Goal: Task Accomplishment & Management: Complete application form

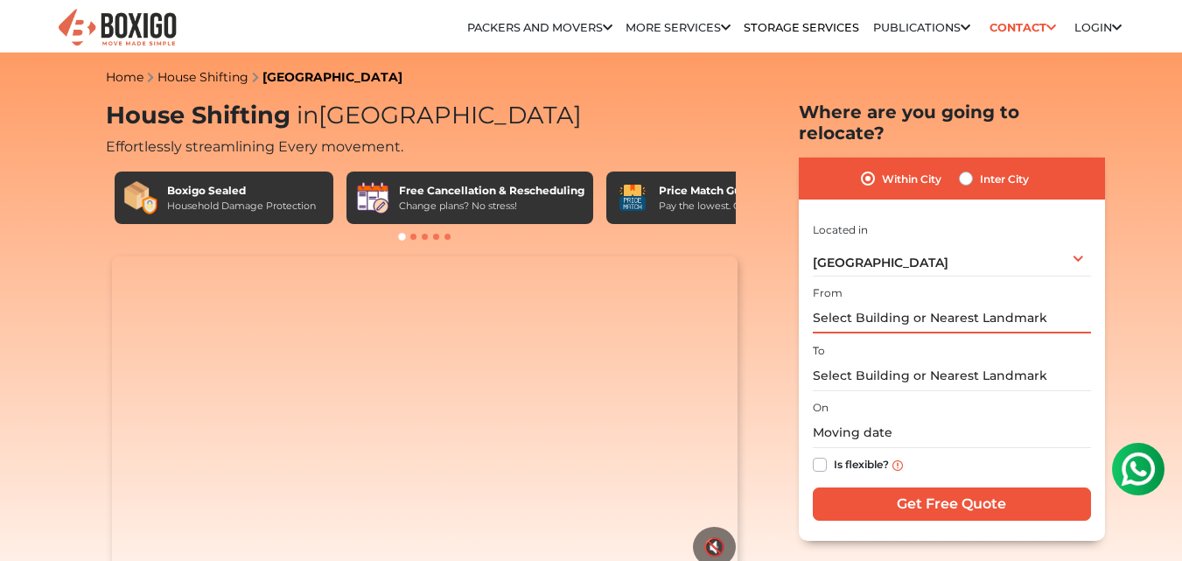
click at [928, 304] on input "text" at bounding box center [952, 318] width 278 height 31
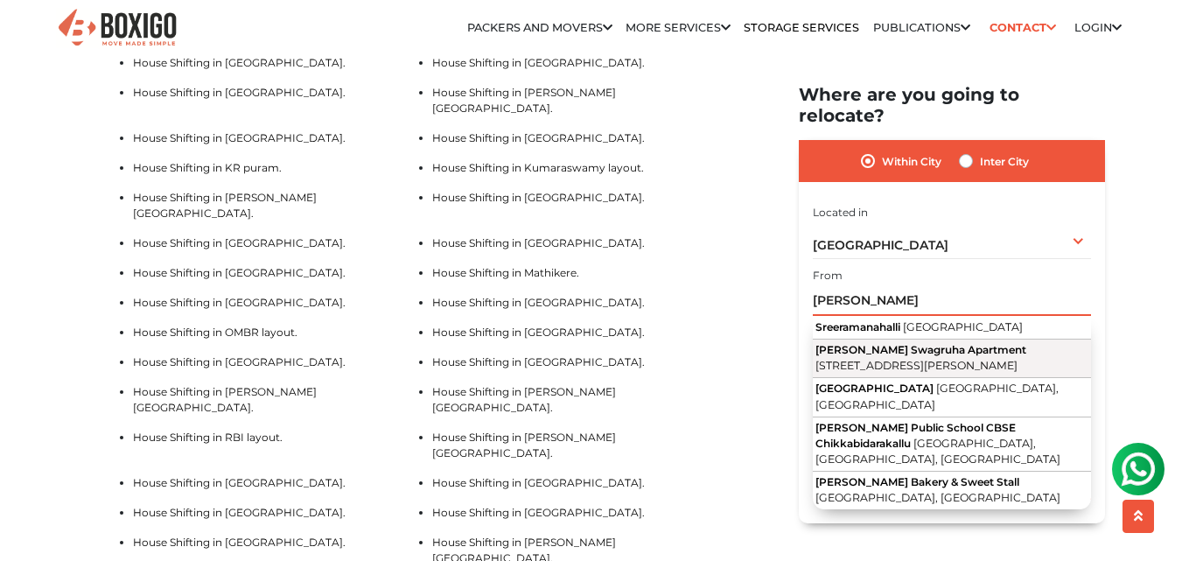
scroll to position [4724, 0]
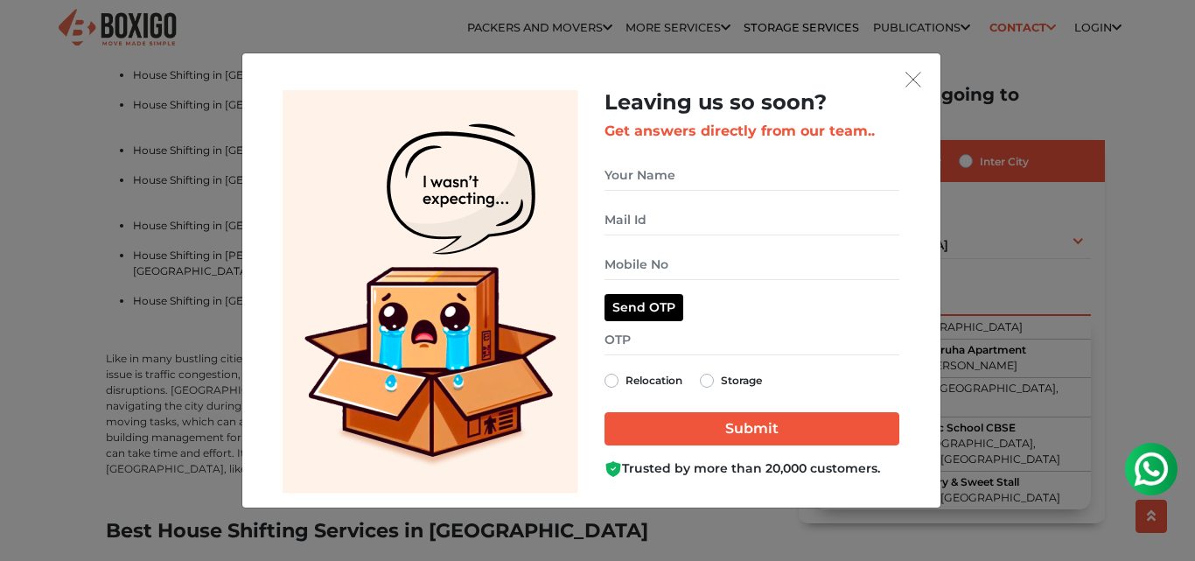
type input "[PERSON_NAME]"
click at [747, 178] on input "get free quote dialog" at bounding box center [751, 175] width 295 height 31
type input "[DEMOGRAPHIC_DATA]"
type input "07610185505"
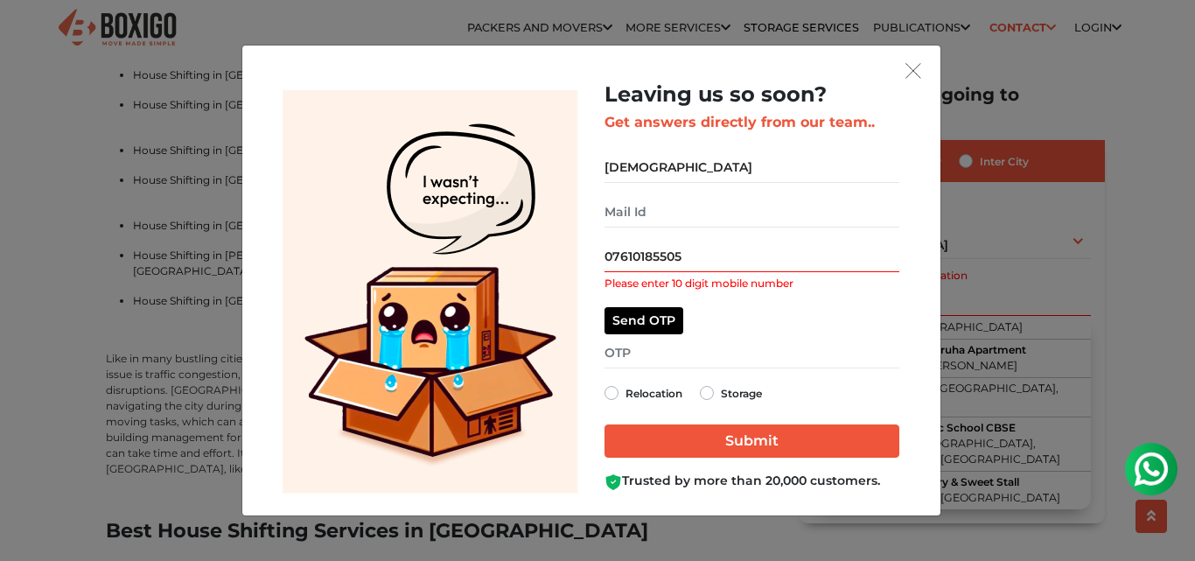
click at [625, 394] on label "Relocation" at bounding box center [653, 392] width 57 height 21
click at [608, 394] on input "Relocation" at bounding box center [611, 390] width 14 height 17
radio input "true"
click at [614, 253] on input "07610185505" at bounding box center [751, 256] width 295 height 31
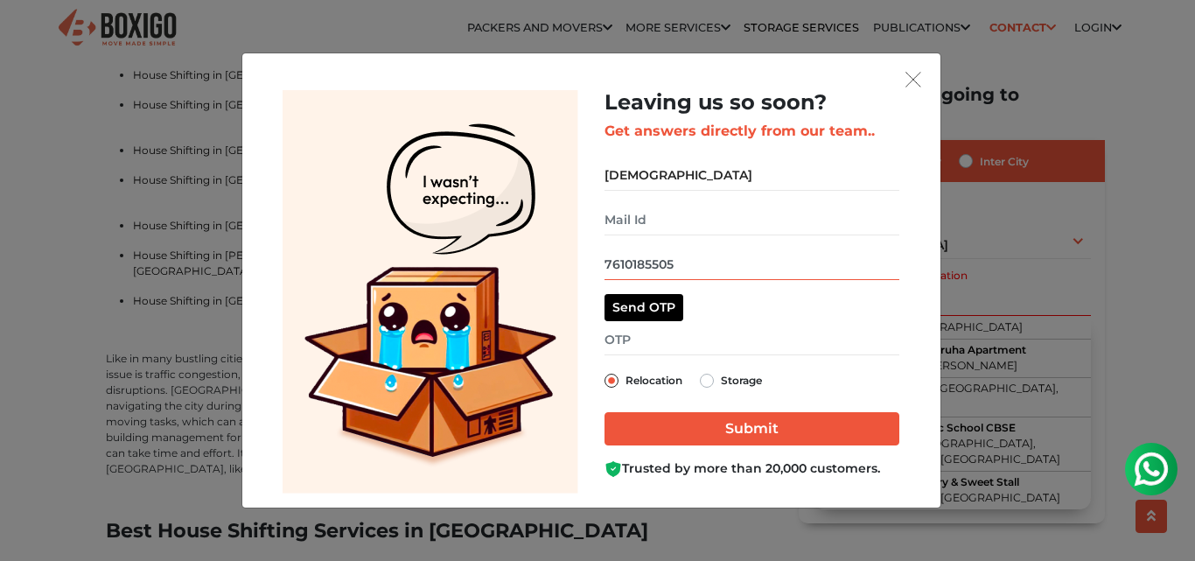
type input "7610185505"
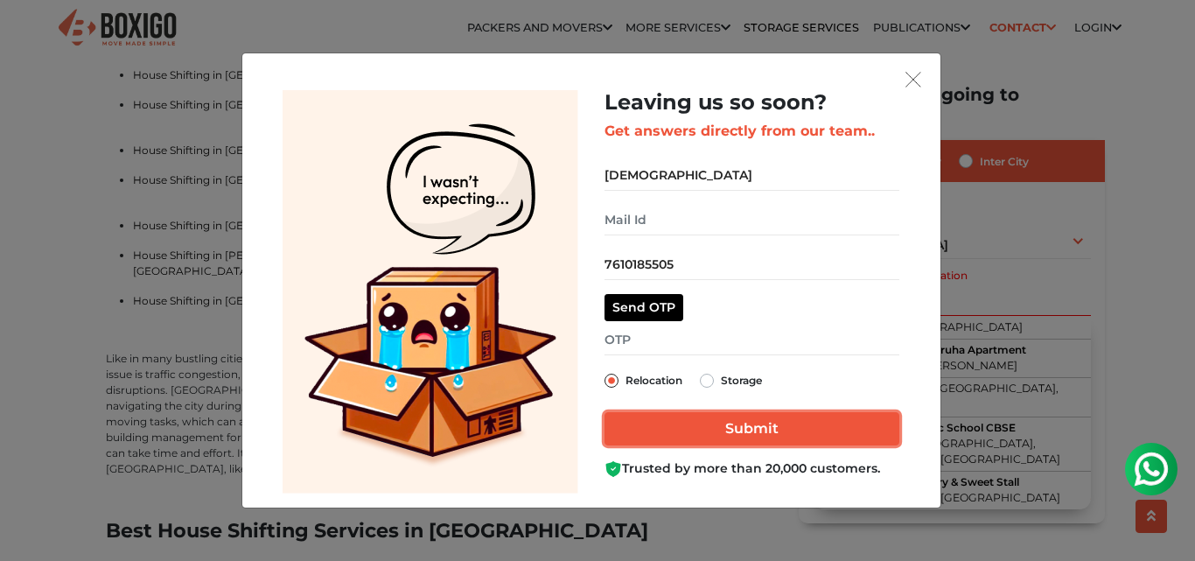
click at [776, 424] on input "Submit" at bounding box center [751, 428] width 295 height 33
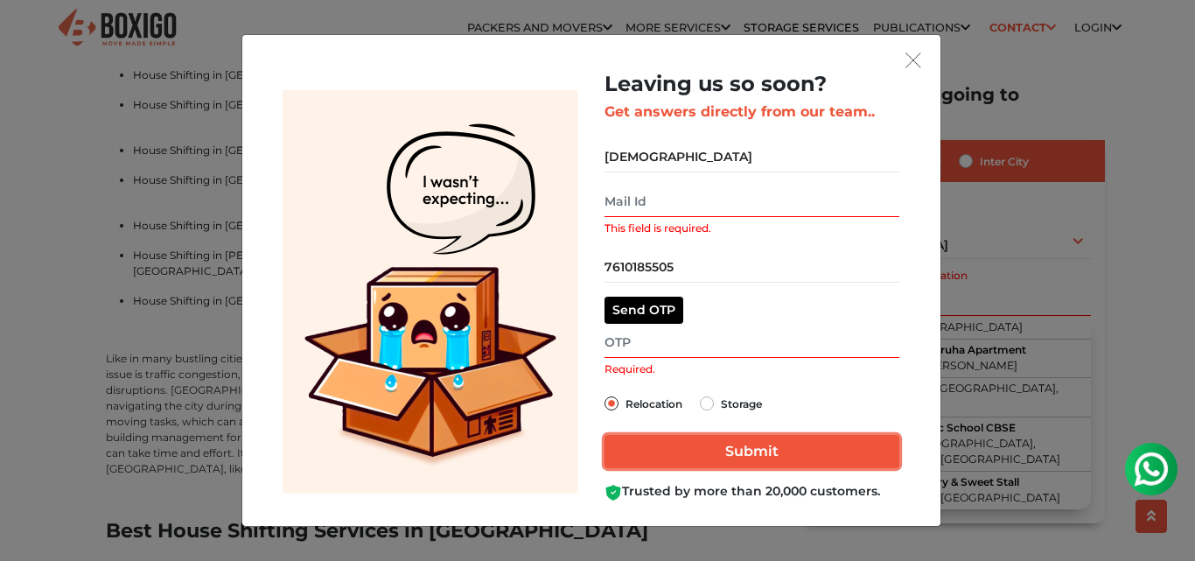
click at [737, 456] on input "Submit" at bounding box center [751, 451] width 295 height 33
click at [658, 194] on input "This field is required." at bounding box center [751, 201] width 295 height 31
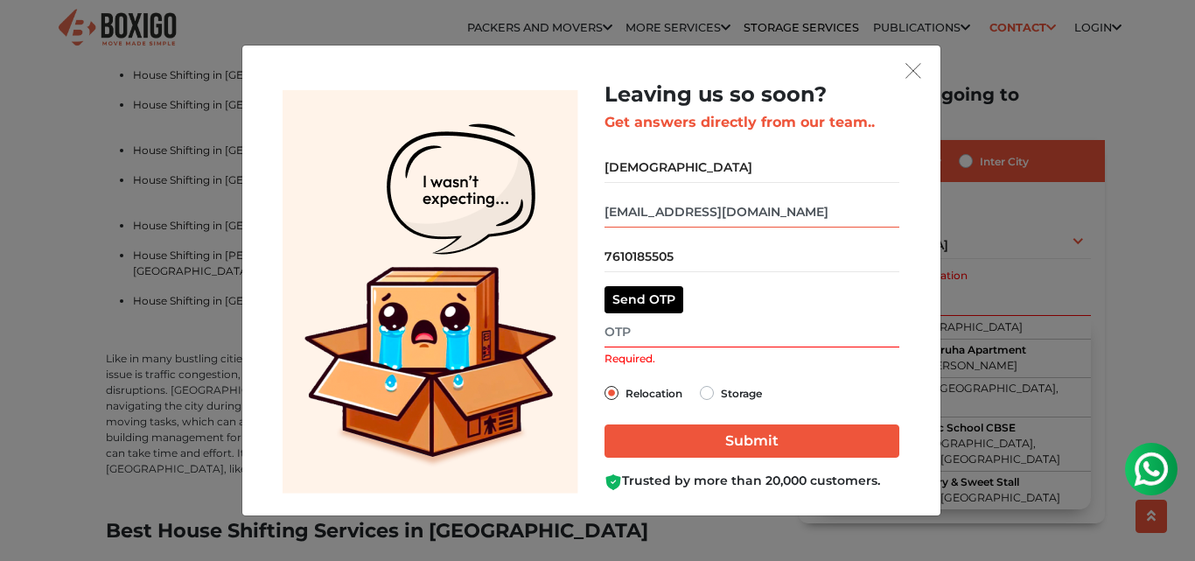
type input "[EMAIL_ADDRESS][DOMAIN_NAME]"
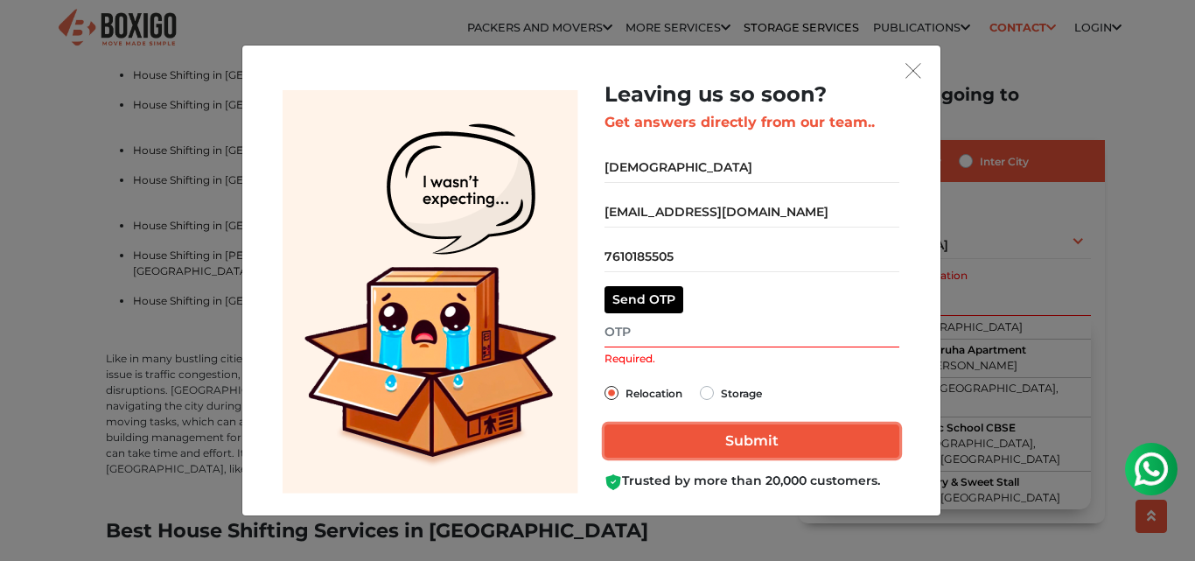
click at [763, 444] on input "Submit" at bounding box center [751, 440] width 295 height 33
click at [755, 444] on input "Submit" at bounding box center [751, 440] width 295 height 33
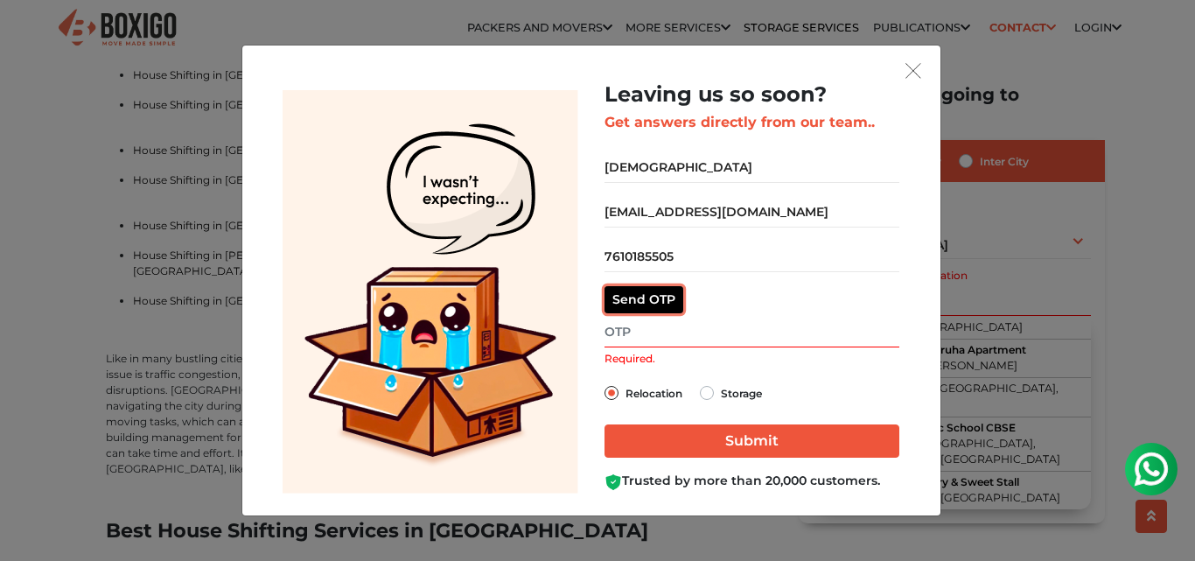
click at [637, 299] on button "Send OTP" at bounding box center [643, 299] width 79 height 27
click at [924, 66] on button "get free quote dialog" at bounding box center [913, 70] width 26 height 23
